Goal: Task Accomplishment & Management: Complete application form

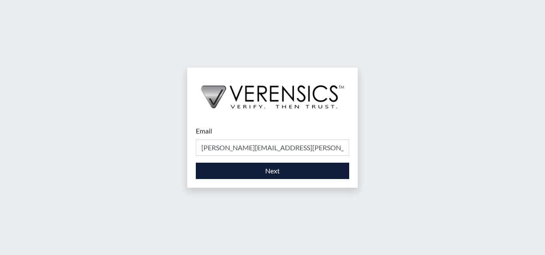
type input "[PERSON_NAME][EMAIL_ADDRESS][PERSON_NAME][DOMAIN_NAME]"
click at [274, 167] on button "Next" at bounding box center [273, 171] width 154 height 16
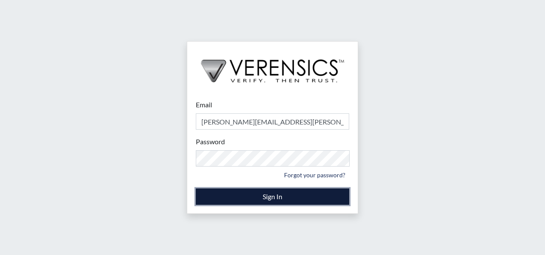
click at [273, 196] on button "Sign In" at bounding box center [273, 196] width 154 height 16
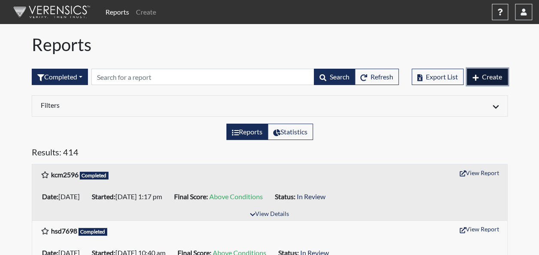
click at [491, 75] on span "Create" at bounding box center [492, 76] width 20 height 8
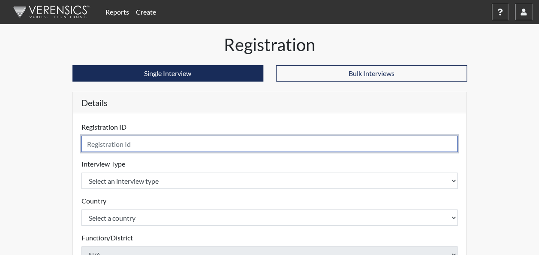
click at [124, 141] on input "text" at bounding box center [269, 144] width 377 height 16
type input "pja1520"
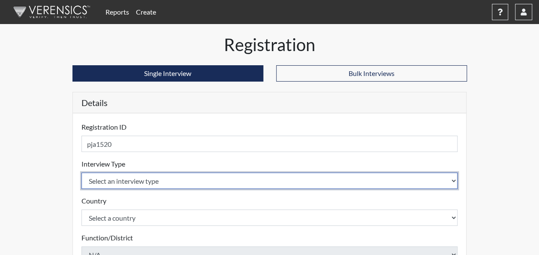
click at [179, 175] on select "Select an interview type Corrections Pre-Employment" at bounding box center [269, 180] width 377 height 16
select select "ff733e93-e1bf-11ea-9c9f-0eff0cf7eb8f"
click at [81, 172] on select "Select an interview type Corrections Pre-Employment" at bounding box center [269, 180] width 377 height 16
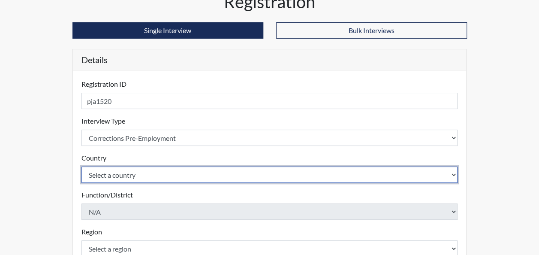
click at [170, 175] on select "Select a country [GEOGRAPHIC_DATA] [GEOGRAPHIC_DATA]" at bounding box center [269, 174] width 377 height 16
select select "united-states-of-[GEOGRAPHIC_DATA]"
click at [81, 166] on select "Select a country [GEOGRAPHIC_DATA] [GEOGRAPHIC_DATA]" at bounding box center [269, 174] width 377 height 16
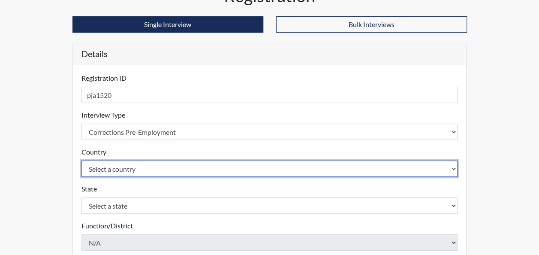
scroll to position [86, 0]
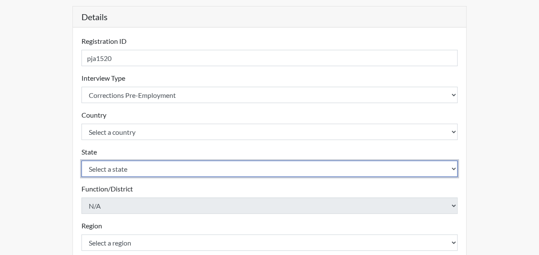
click at [148, 166] on select "Select a state [US_STATE] [US_STATE] [US_STATE] [US_STATE] [US_STATE] [US_STATE…" at bounding box center [269, 168] width 377 height 16
select select "GA"
click at [81, 160] on select "Select a state [US_STATE] [US_STATE] [US_STATE] [US_STATE] [US_STATE] [US_STATE…" at bounding box center [269, 168] width 377 height 16
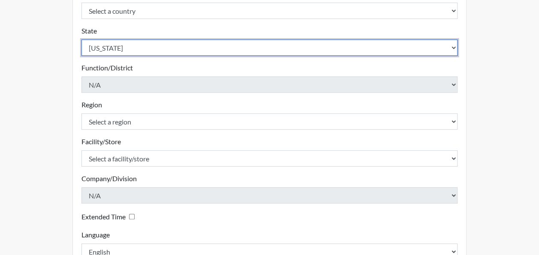
scroll to position [214, 0]
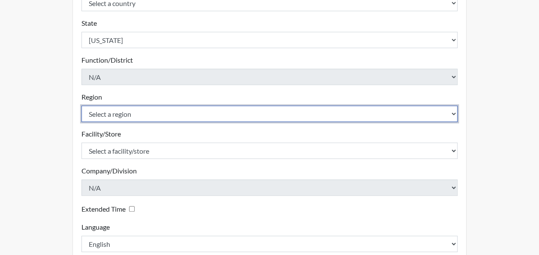
click at [136, 112] on select "Select a region [GEOGRAPHIC_DATA]" at bounding box center [269, 113] width 377 height 16
select select "51976826-f18e-4b67-8d3b-b0a0fa2f97ff"
click at [81, 105] on select "Select a region [GEOGRAPHIC_DATA]" at bounding box center [269, 113] width 377 height 16
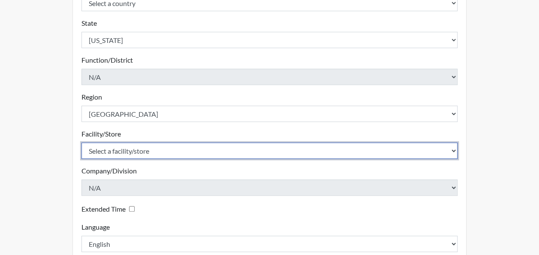
click at [151, 149] on select "Select a facility/store Macon SP" at bounding box center [269, 150] width 377 height 16
select select "6a4a1724-866d-454b-9e25-ee7249c0c1ec"
click at [81, 142] on select "Select a facility/store Macon SP" at bounding box center [269, 150] width 377 height 16
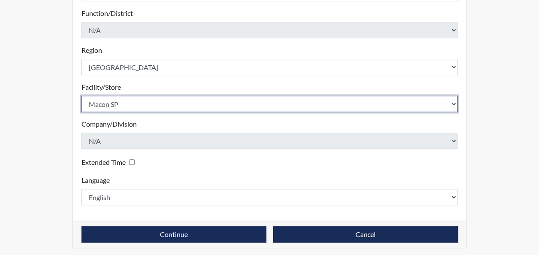
scroll to position [263, 0]
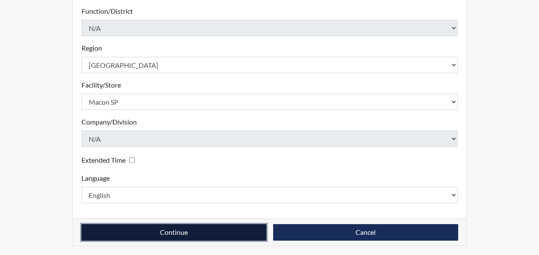
click at [179, 231] on button "Continue" at bounding box center [173, 232] width 185 height 16
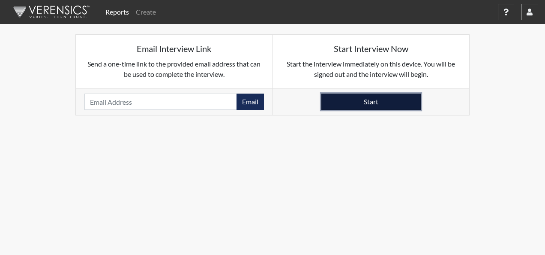
click at [371, 102] on button "Start" at bounding box center [371, 101] width 99 height 16
